Goal: Task Accomplishment & Management: Use online tool/utility

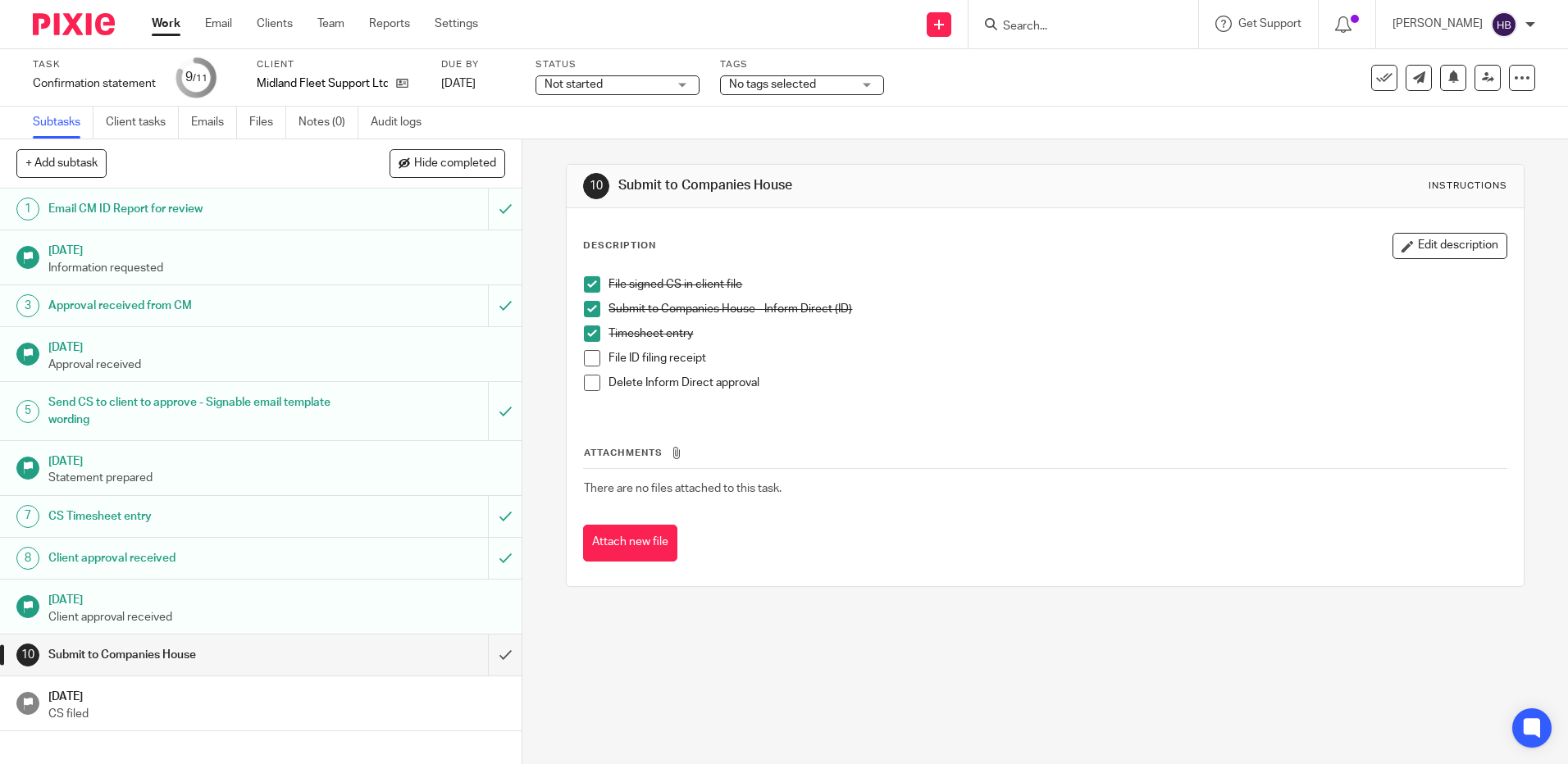
click at [586, 361] on span at bounding box center [592, 358] width 16 height 16
click at [588, 378] on span at bounding box center [592, 383] width 16 height 16
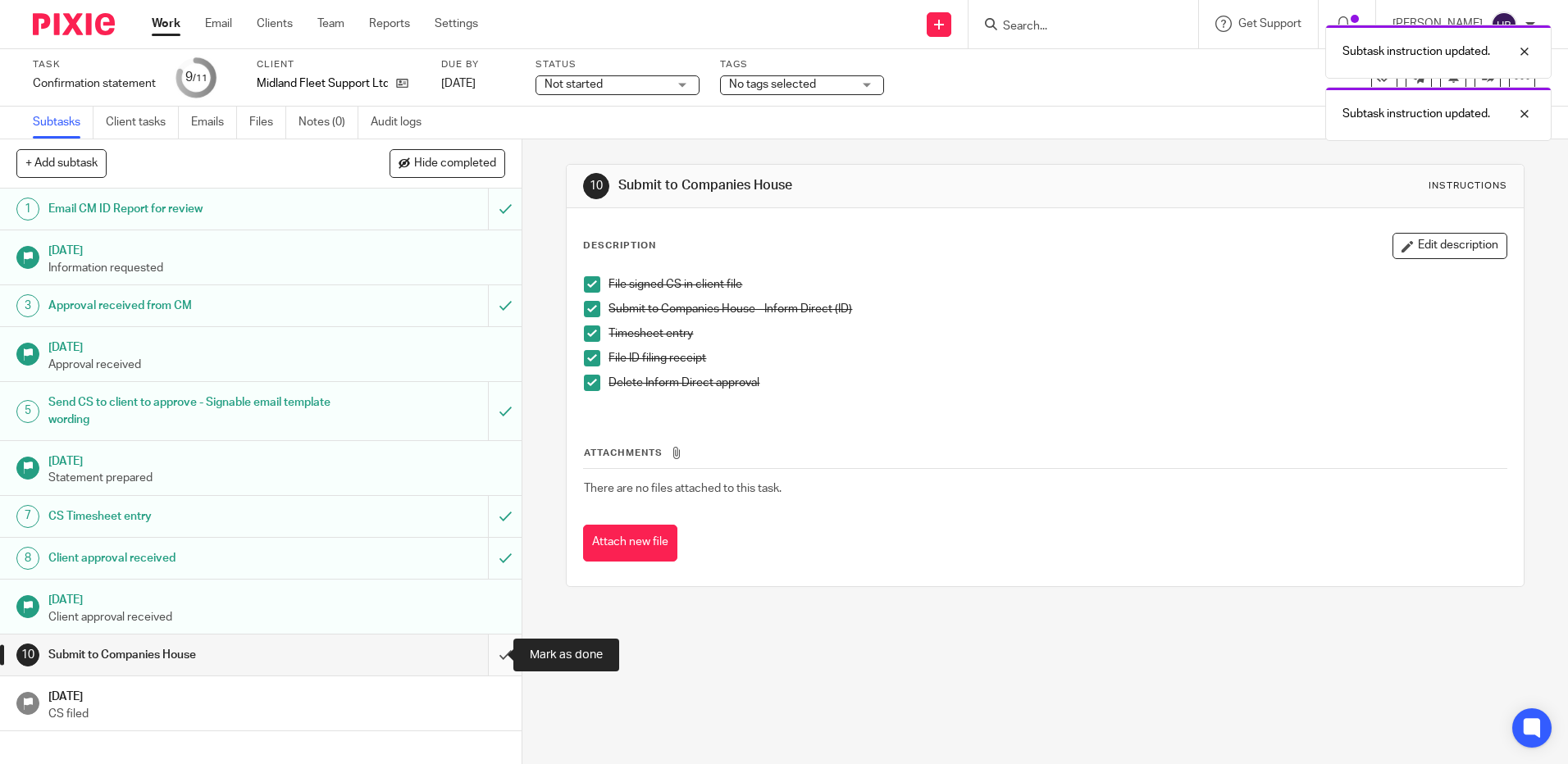
click at [491, 653] on input "submit" at bounding box center [261, 655] width 522 height 41
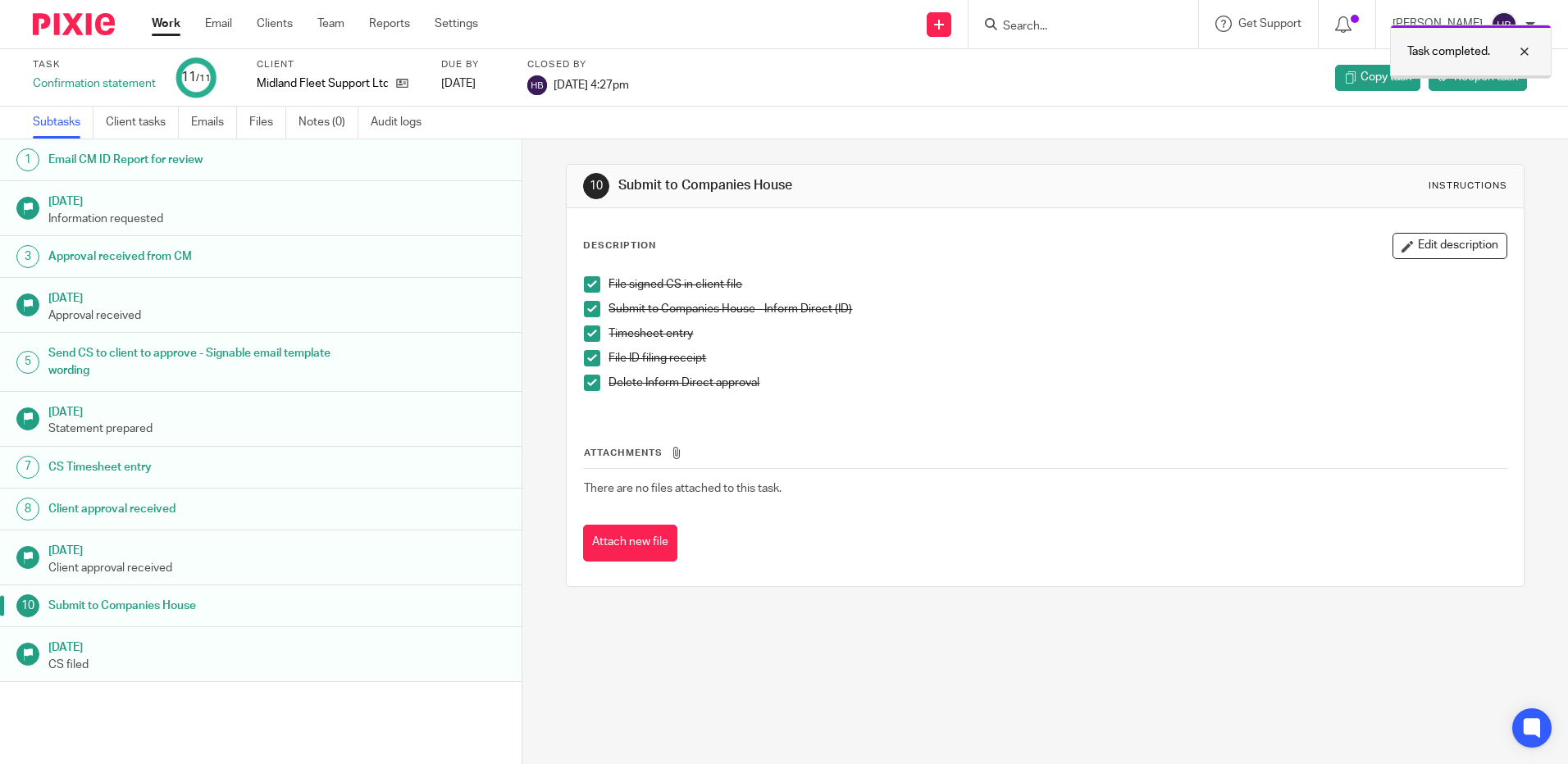
click at [1524, 54] on div at bounding box center [1511, 52] width 45 height 20
click at [1514, 20] on img at bounding box center [1503, 25] width 26 height 26
click at [1449, 110] on span "Logout" at bounding box center [1459, 114] width 36 height 12
